Goal: Task Accomplishment & Management: Use online tool/utility

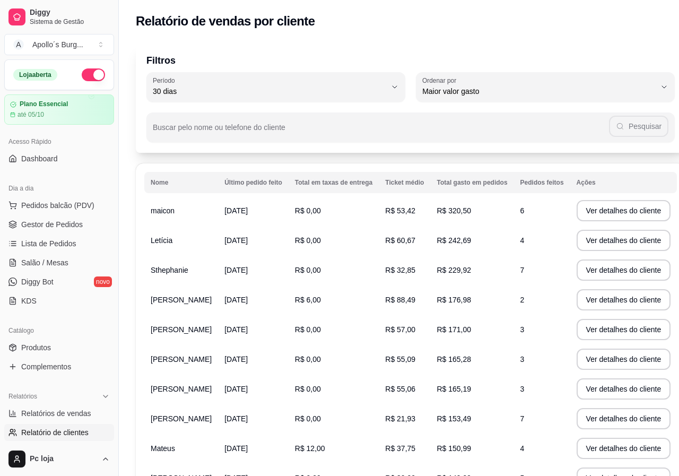
select select "30"
select select "HIGHEST_TOTAL_SPENT_WITH_ORDERS"
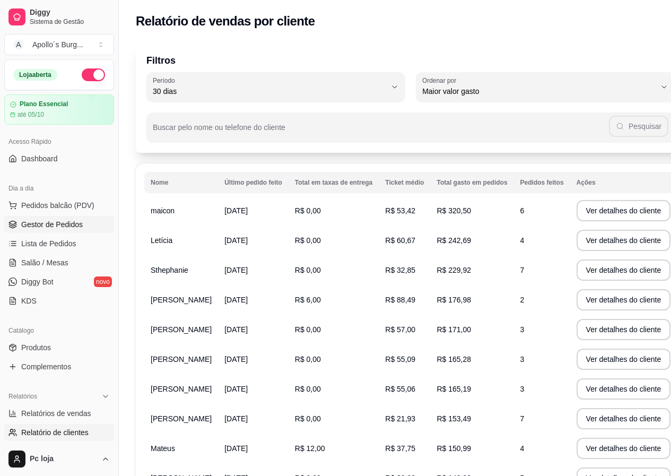
click at [61, 221] on span "Gestor de Pedidos" at bounding box center [51, 224] width 61 height 11
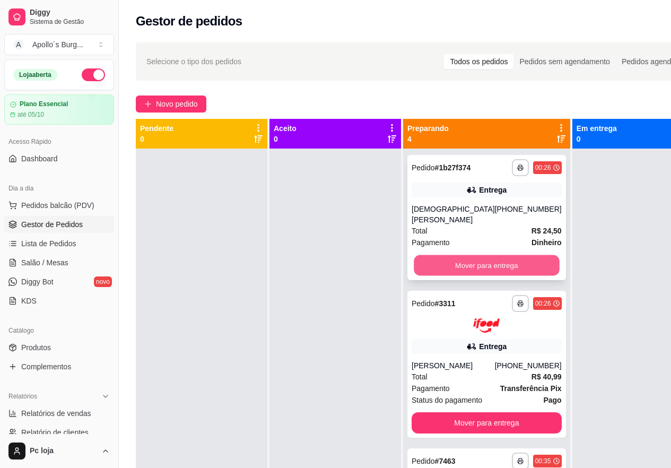
click at [453, 274] on button "Mover para entrega" at bounding box center [485, 265] width 145 height 21
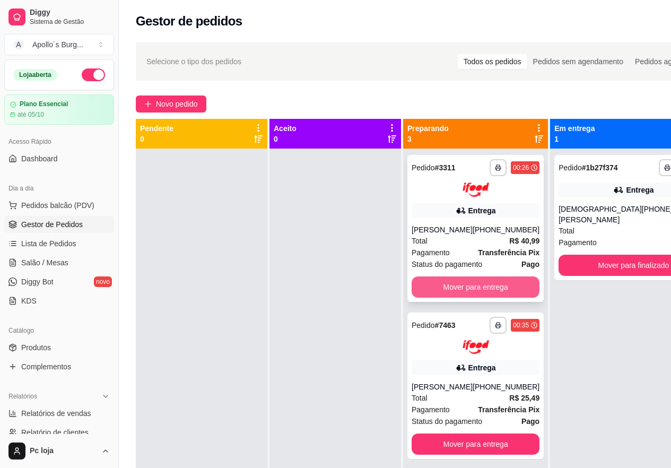
click at [453, 281] on button "Mover para entrega" at bounding box center [475, 286] width 128 height 21
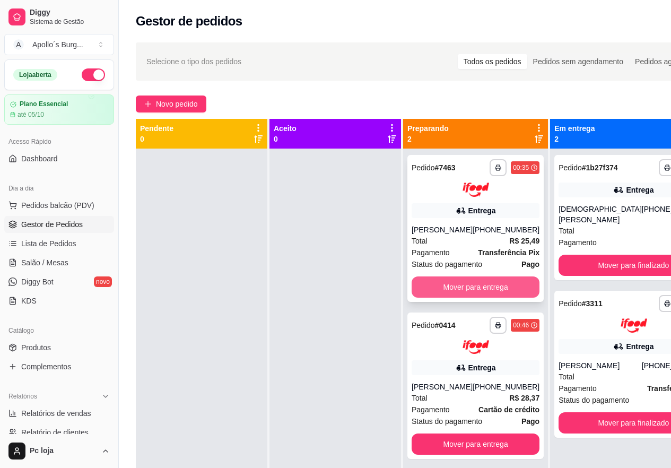
click at [459, 296] on button "Mover para entrega" at bounding box center [475, 286] width 128 height 21
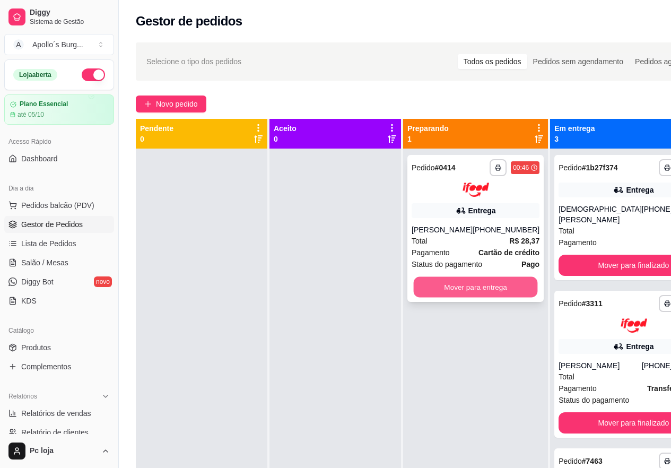
click at [459, 297] on button "Mover para entrega" at bounding box center [475, 286] width 124 height 21
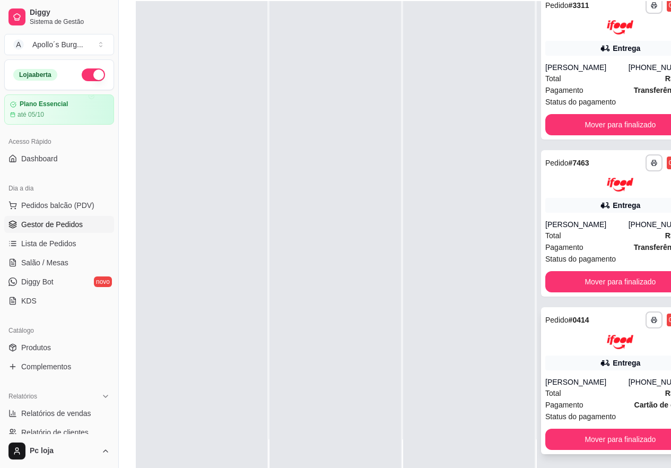
scroll to position [170, 0]
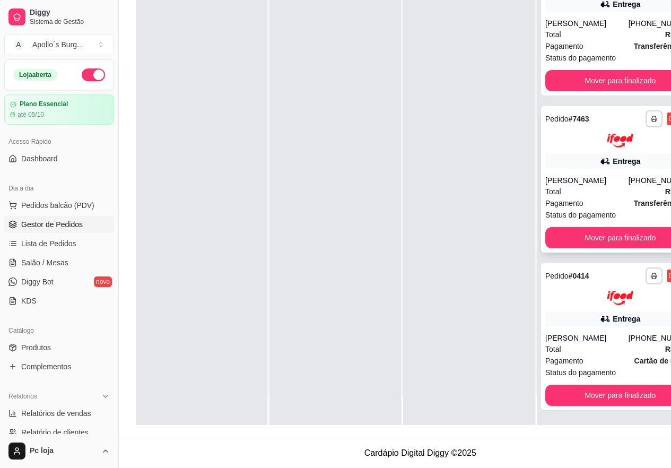
click at [628, 175] on div "[PHONE_NUMBER]" at bounding box center [661, 180] width 67 height 11
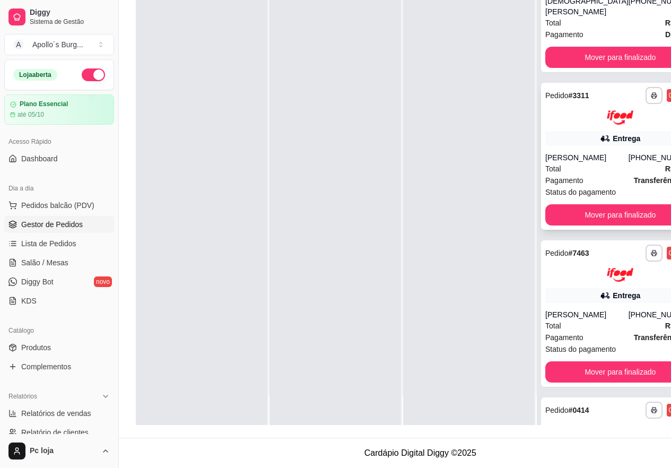
scroll to position [0, 0]
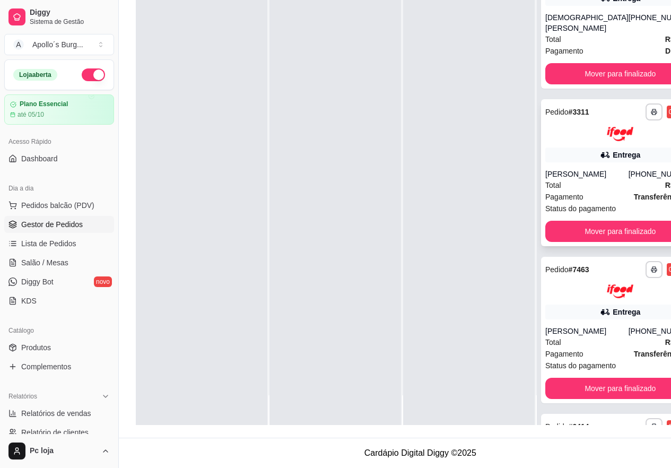
click at [617, 188] on div "Total R$ 40,99" at bounding box center [620, 185] width 150 height 12
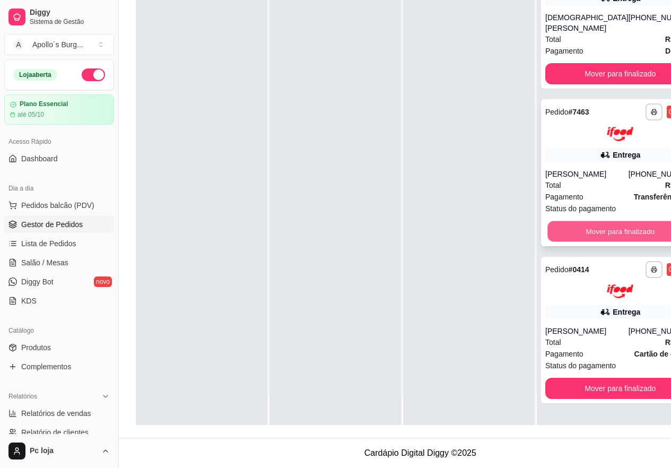
click at [592, 241] on button "Mover para finalizado" at bounding box center [619, 231] width 145 height 21
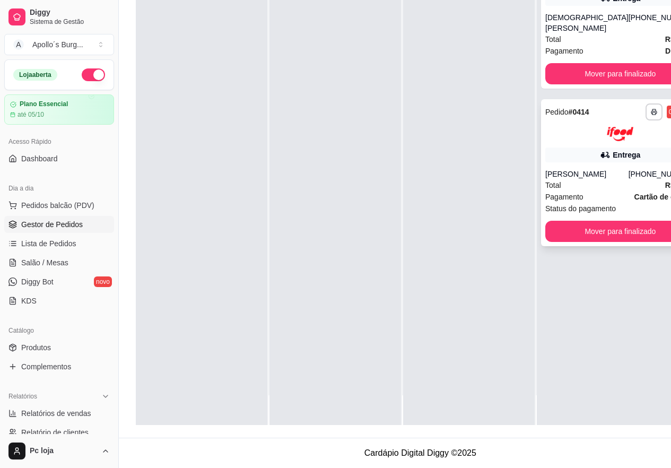
click at [602, 170] on div "[PERSON_NAME]" at bounding box center [586, 174] width 83 height 11
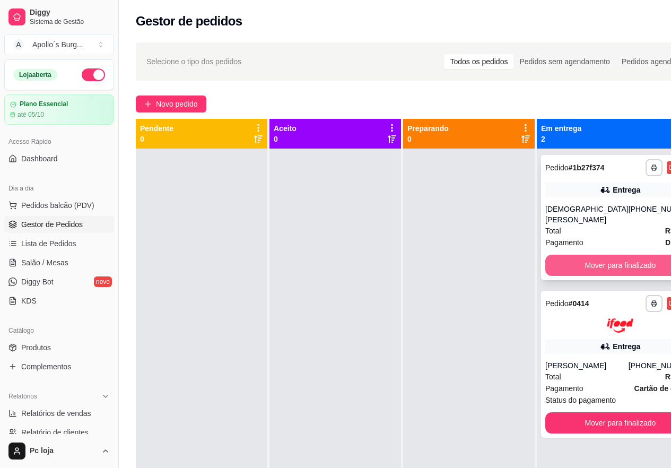
click at [617, 254] on button "Mover para finalizado" at bounding box center [620, 264] width 150 height 21
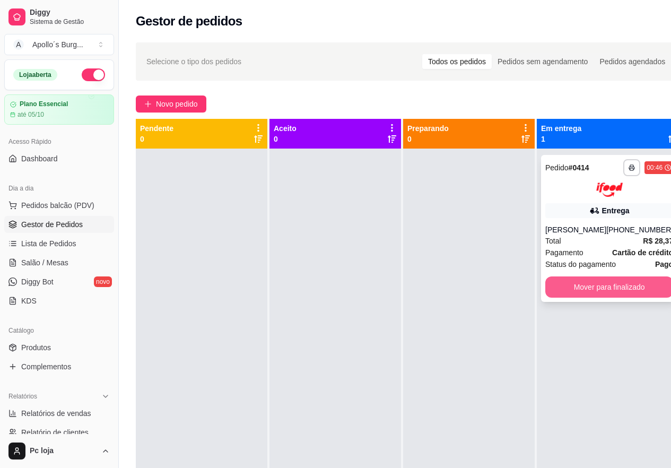
click at [618, 297] on button "Mover para finalizado" at bounding box center [609, 286] width 128 height 21
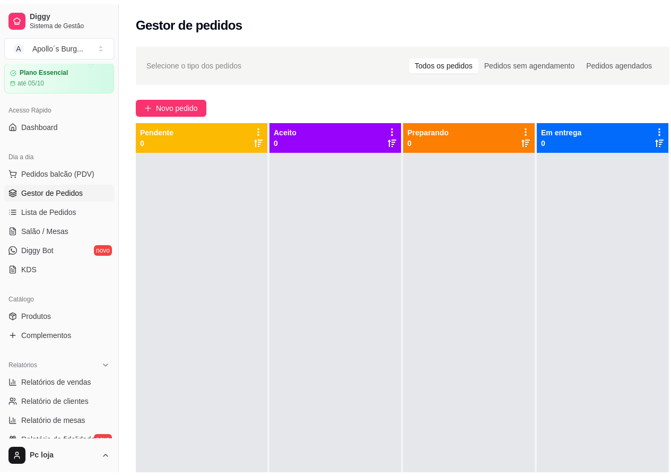
scroll to position [212, 0]
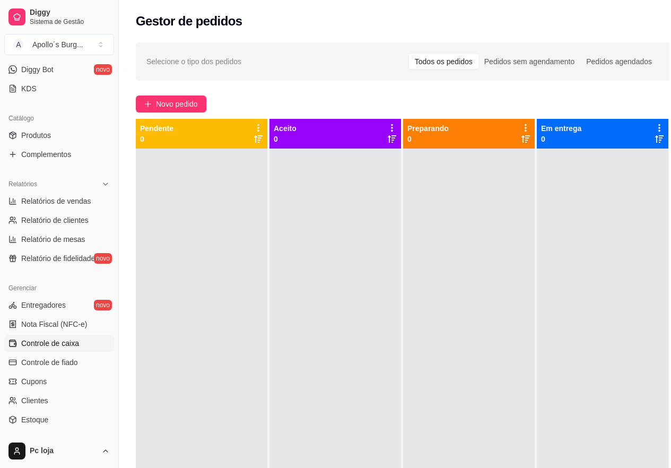
click at [57, 344] on span "Controle de caixa" at bounding box center [50, 343] width 58 height 11
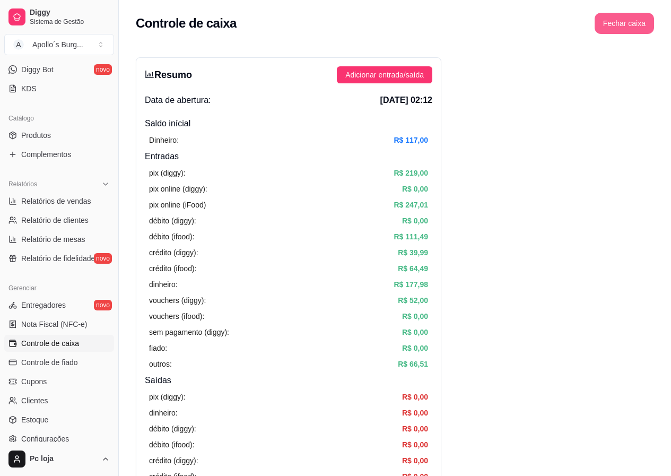
click at [622, 19] on button "Fechar caixa" at bounding box center [623, 23] width 59 height 21
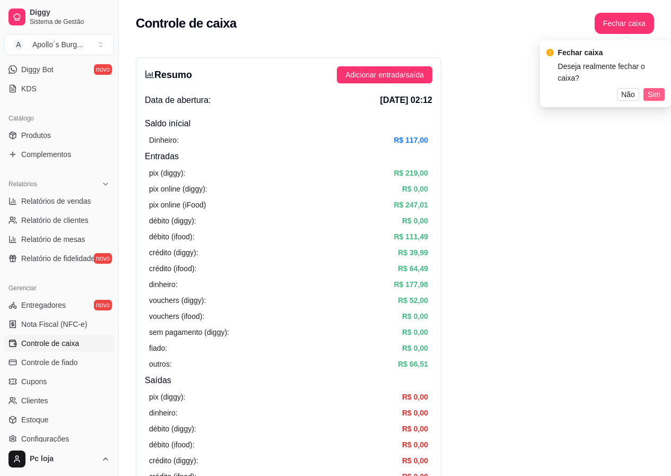
click at [661, 88] on button "Sim" at bounding box center [653, 94] width 21 height 13
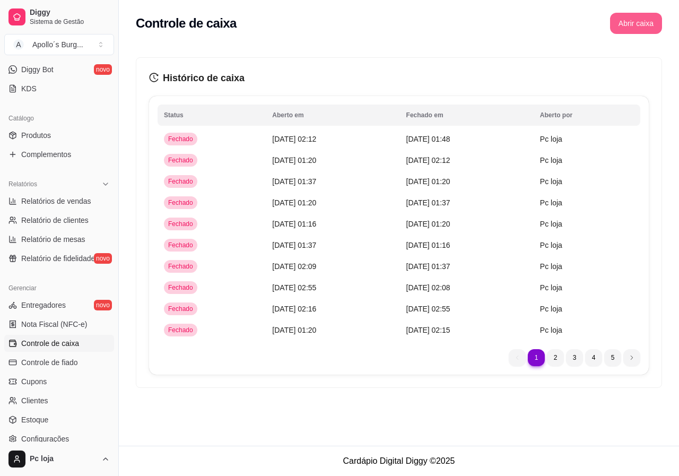
click at [634, 27] on button "Abrir caixa" at bounding box center [636, 23] width 52 height 21
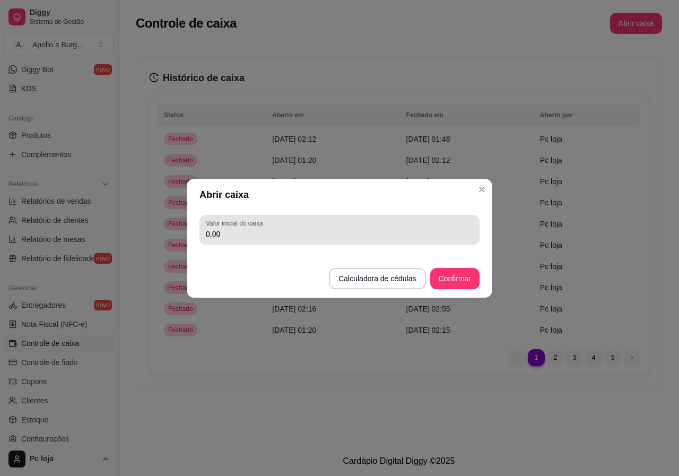
click at [310, 239] on input "0,00" at bounding box center [339, 233] width 267 height 11
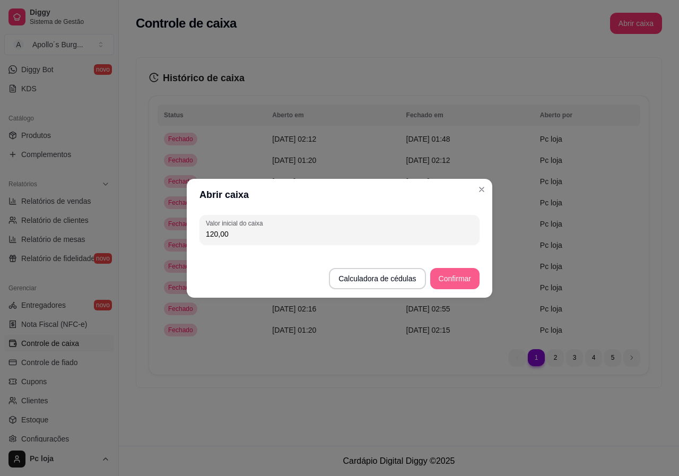
type input "120,00"
click at [457, 278] on button "Confirmar" at bounding box center [454, 278] width 48 height 21
